Goal: Task Accomplishment & Management: Manage account settings

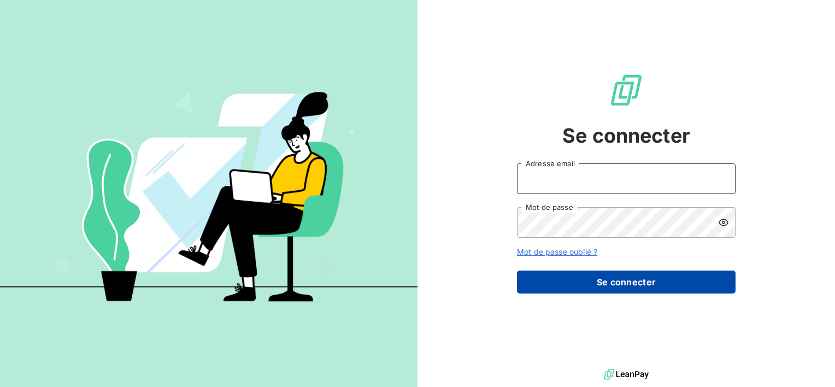
type input "[EMAIL_ADDRESS][DOMAIN_NAME]"
click at [584, 288] on button "Se connecter" at bounding box center [626, 282] width 219 height 23
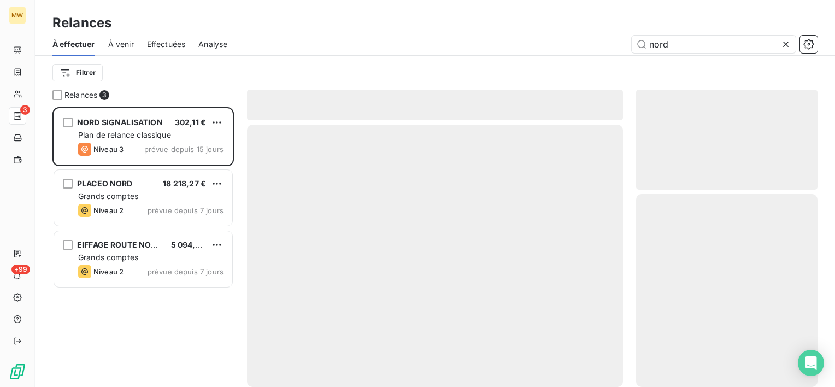
scroll to position [271, 173]
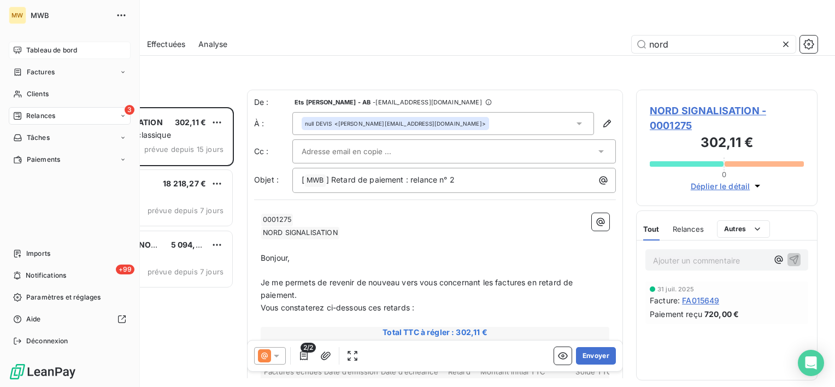
click at [50, 52] on span "Tableau de bord" at bounding box center [51, 50] width 51 height 10
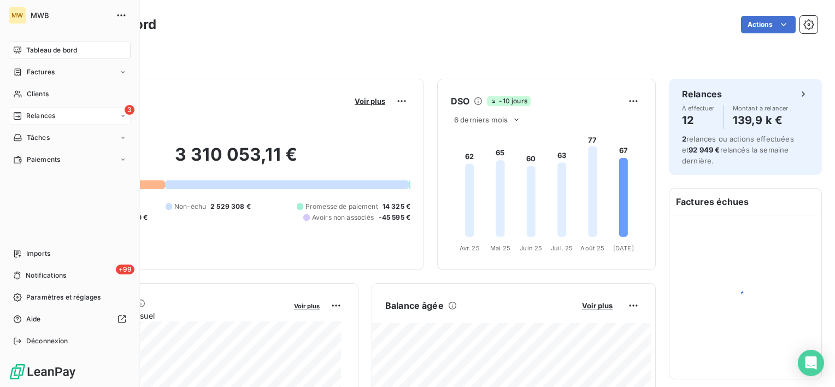
click at [41, 113] on span "Relances" at bounding box center [40, 116] width 29 height 10
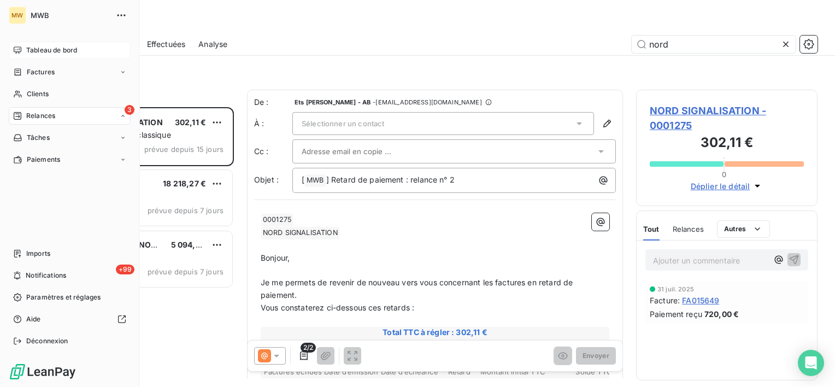
scroll to position [271, 173]
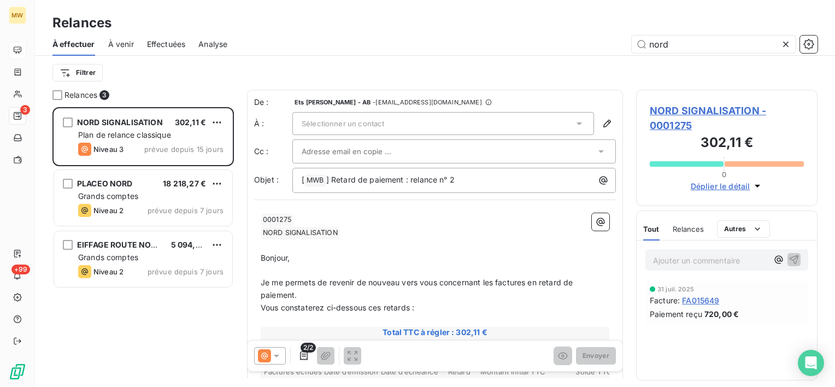
click at [173, 42] on span "Effectuées" at bounding box center [166, 44] width 39 height 11
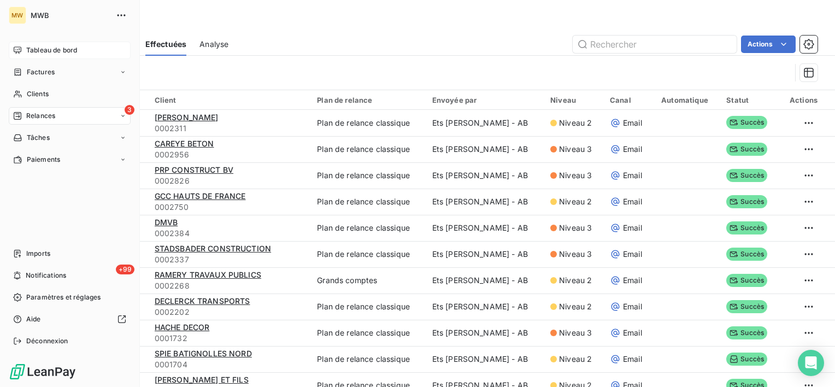
click at [20, 49] on icon at bounding box center [17, 50] width 9 height 9
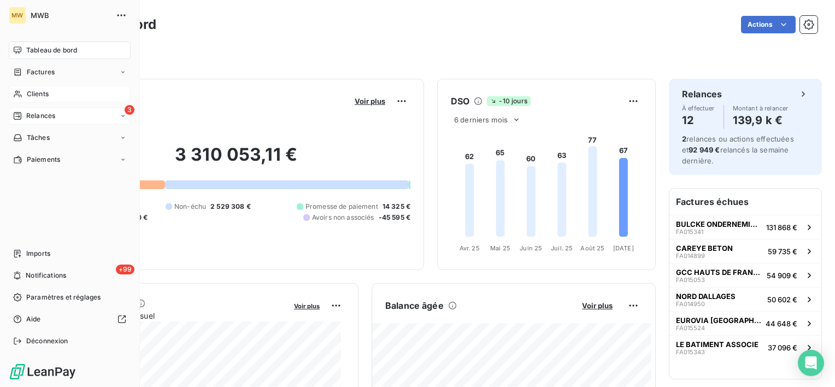
click at [27, 96] on span "Clients" at bounding box center [38, 94] width 22 height 10
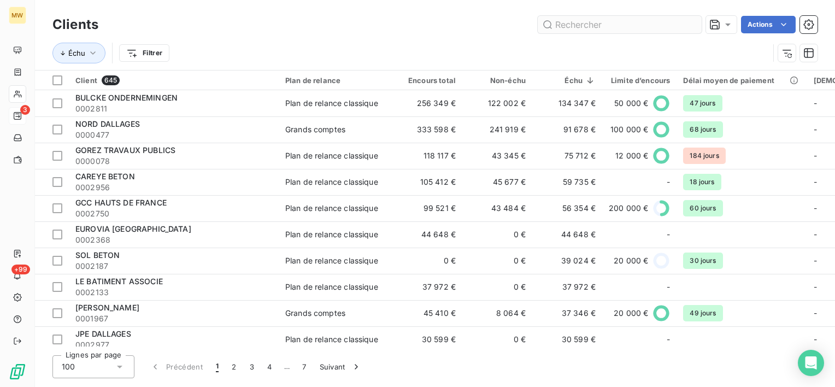
click at [571, 22] on input "text" at bounding box center [620, 24] width 164 height 17
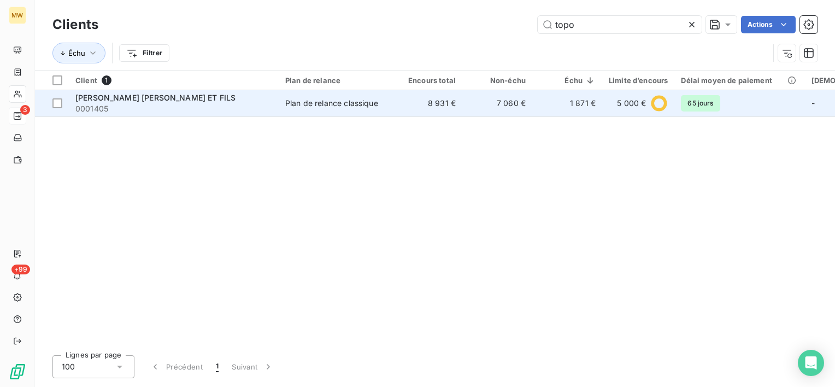
type input "topo"
click at [229, 110] on span "0001405" at bounding box center [173, 108] width 197 height 11
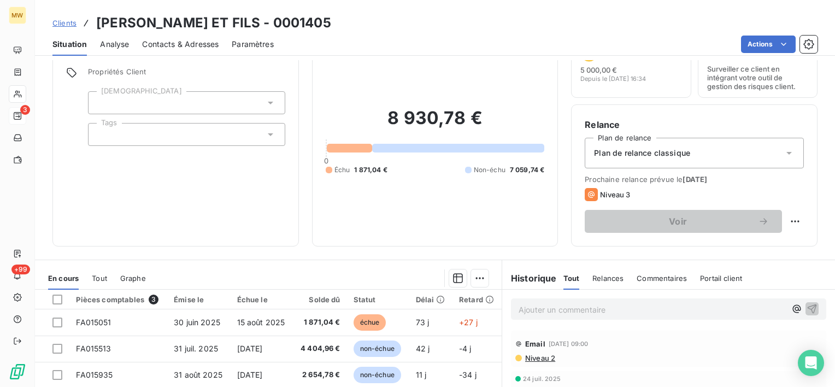
scroll to position [109, 0]
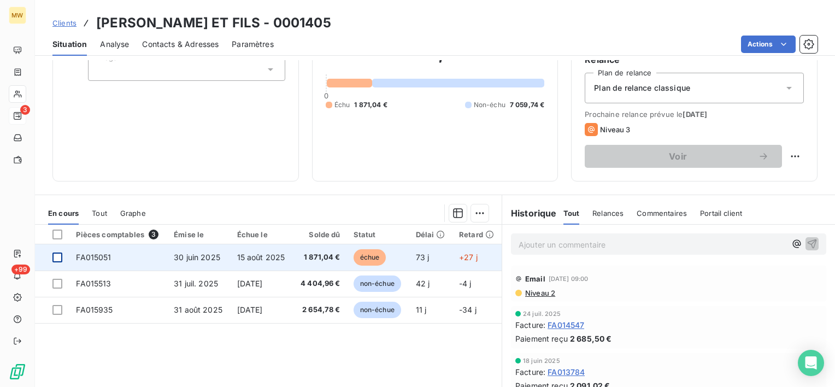
click at [54, 258] on div at bounding box center [57, 257] width 10 height 10
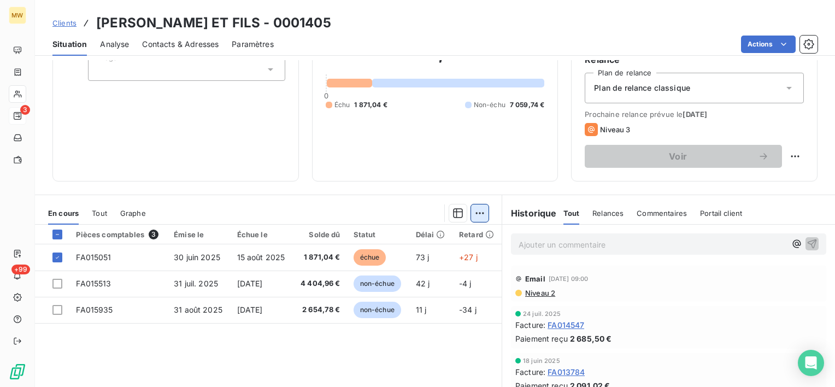
click at [474, 214] on html "MW 3 +99 Clients [PERSON_NAME] ET FILS - 0001405 Situation Analyse Contacts & A…" at bounding box center [417, 193] width 835 height 387
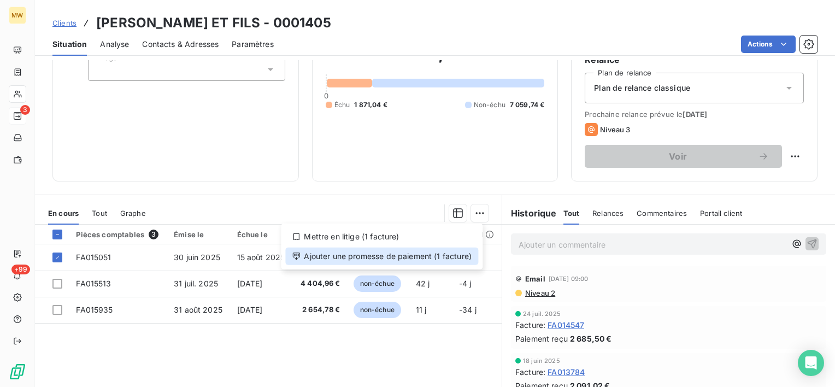
click at [433, 261] on div "Ajouter une promesse de paiement (1 facture)" at bounding box center [381, 256] width 193 height 17
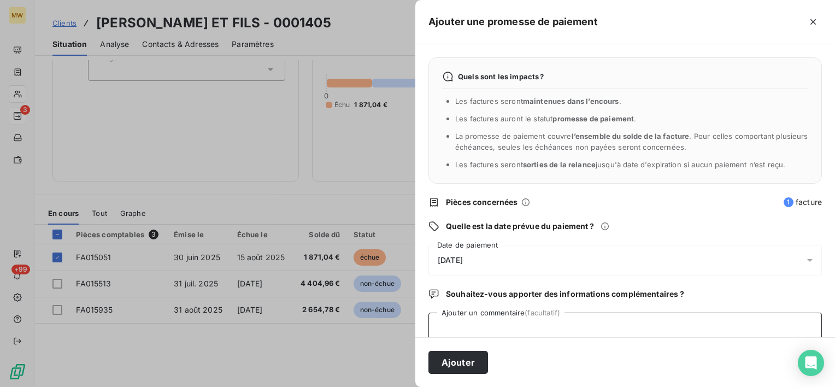
click at [489, 327] on textarea "Ajouter un commentaire (facultatif)" at bounding box center [624, 334] width 393 height 42
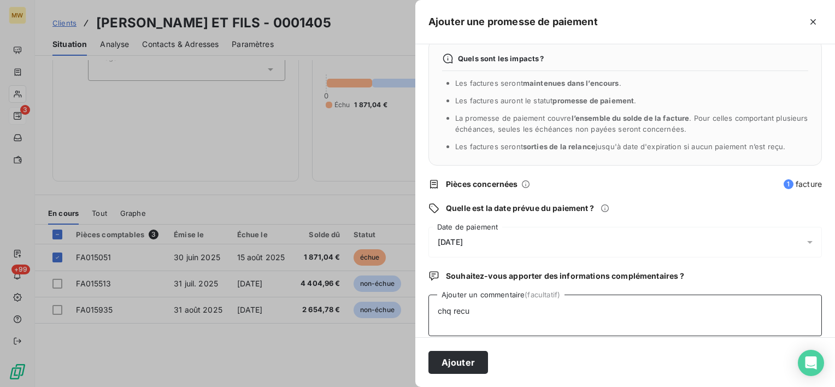
scroll to position [28, 0]
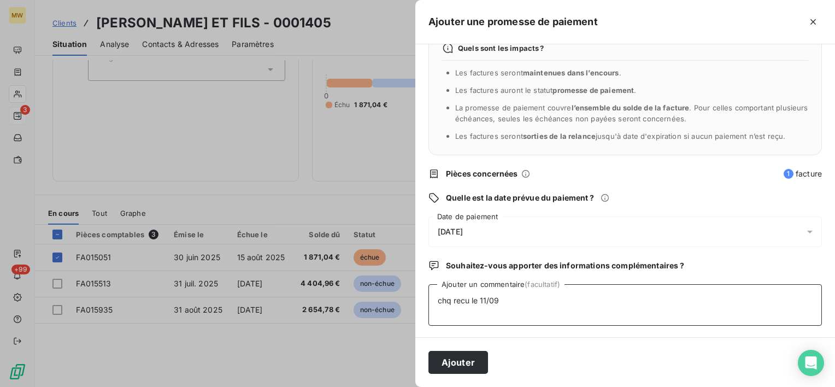
type textarea "chq recu le 11/09"
click at [791, 236] on div "[DATE]" at bounding box center [624, 231] width 393 height 31
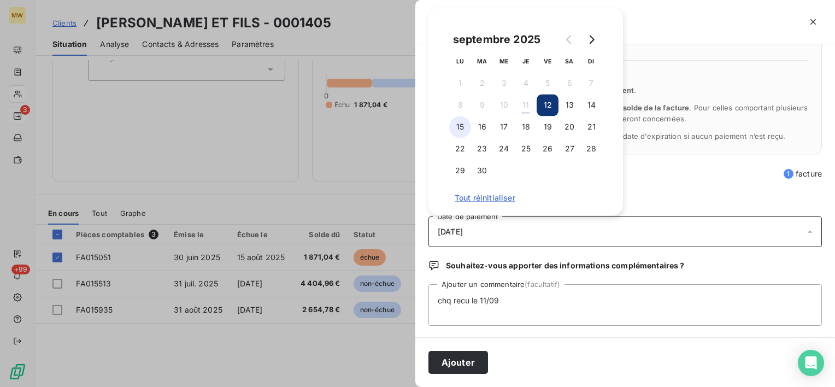
click at [462, 125] on button "15" at bounding box center [460, 127] width 22 height 22
click at [507, 124] on button "17" at bounding box center [504, 127] width 22 height 22
click at [456, 365] on button "Ajouter" at bounding box center [458, 362] width 60 height 23
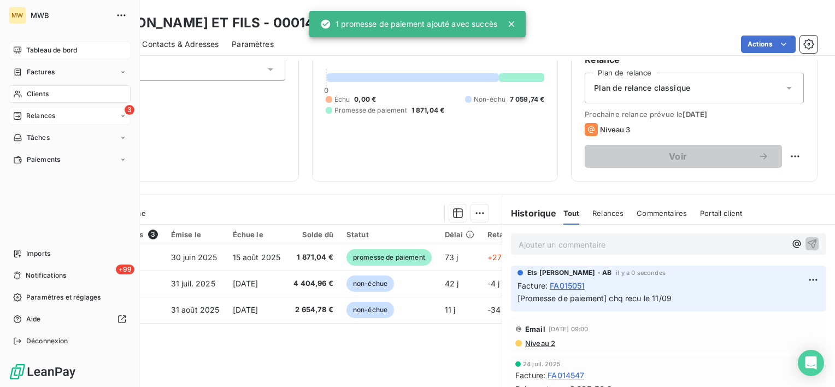
click at [31, 46] on span "Tableau de bord" at bounding box center [51, 50] width 51 height 10
